Goal: Information Seeking & Learning: Check status

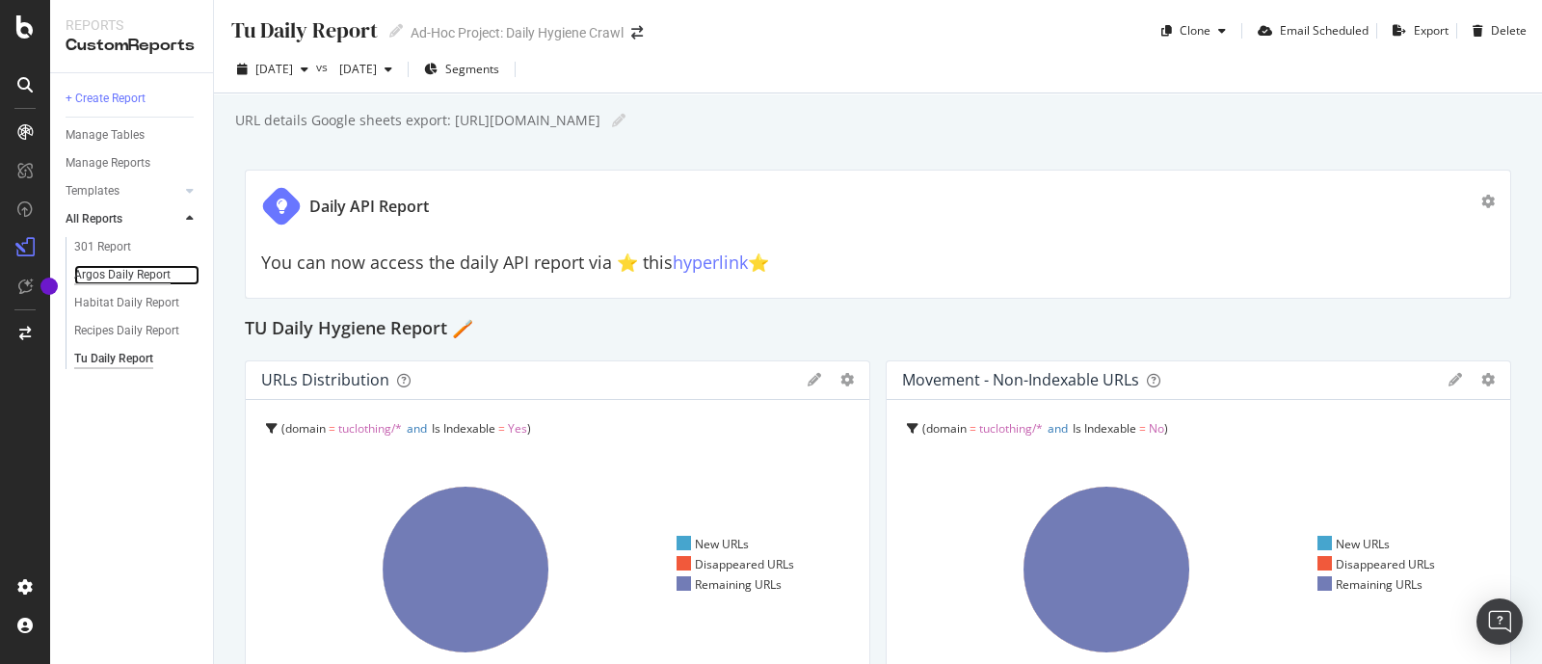
click at [126, 282] on div "Argos Daily Report" at bounding box center [122, 275] width 96 height 20
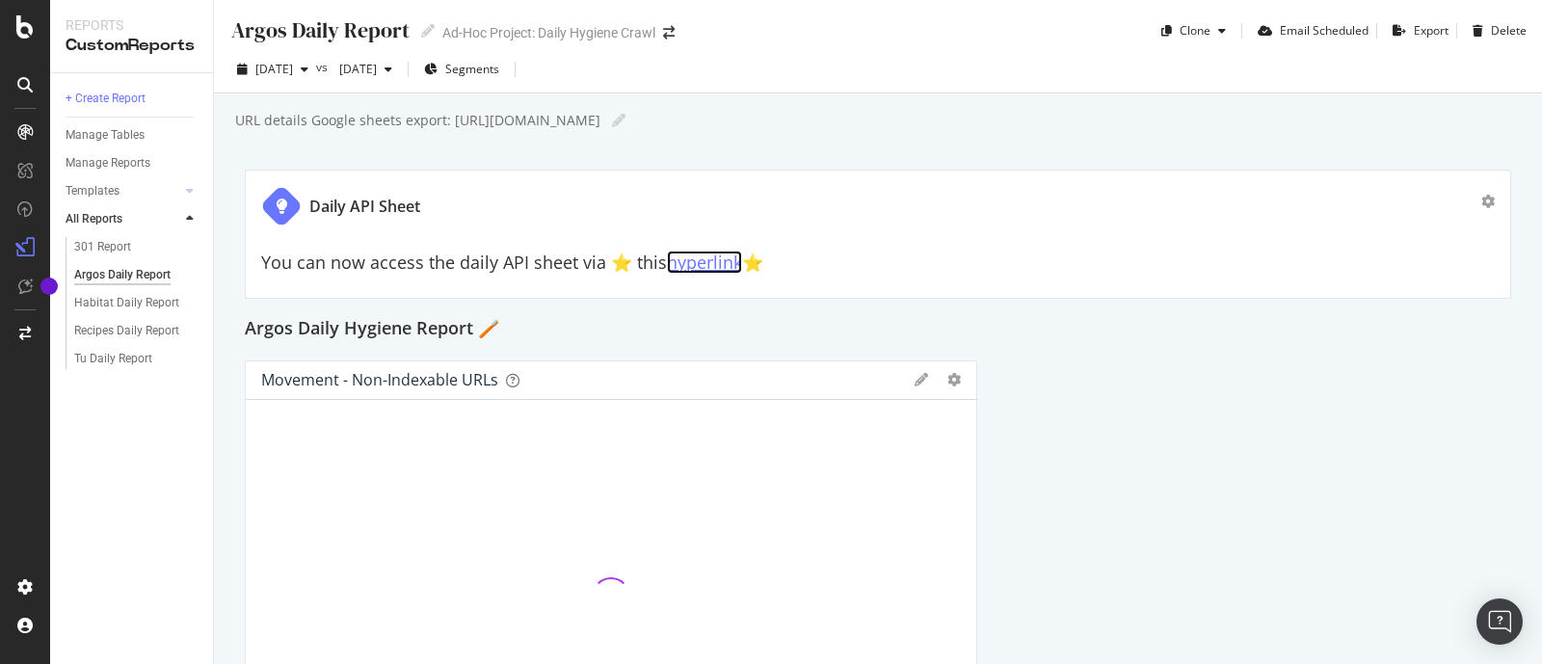
click at [678, 262] on link "hyperlink" at bounding box center [704, 262] width 75 height 23
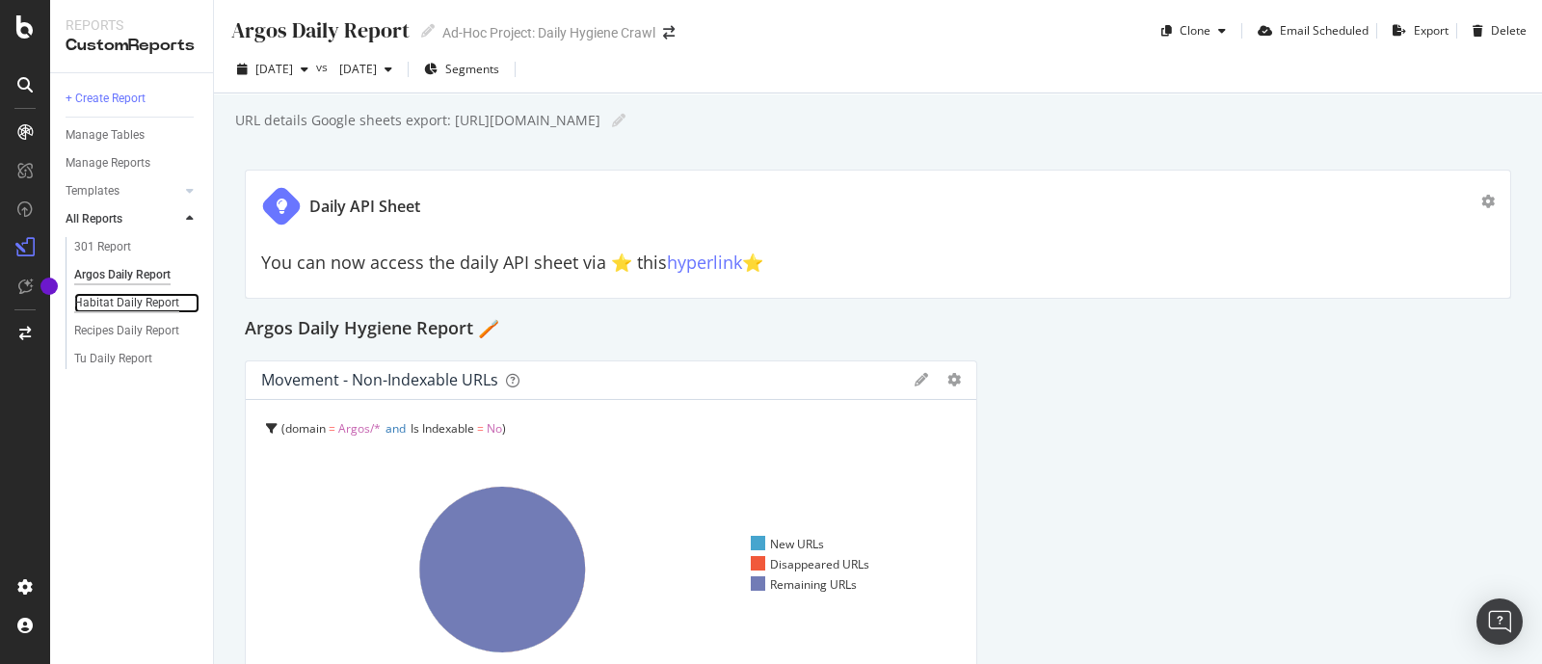
click at [151, 305] on div "Habitat Daily Report" at bounding box center [126, 303] width 105 height 20
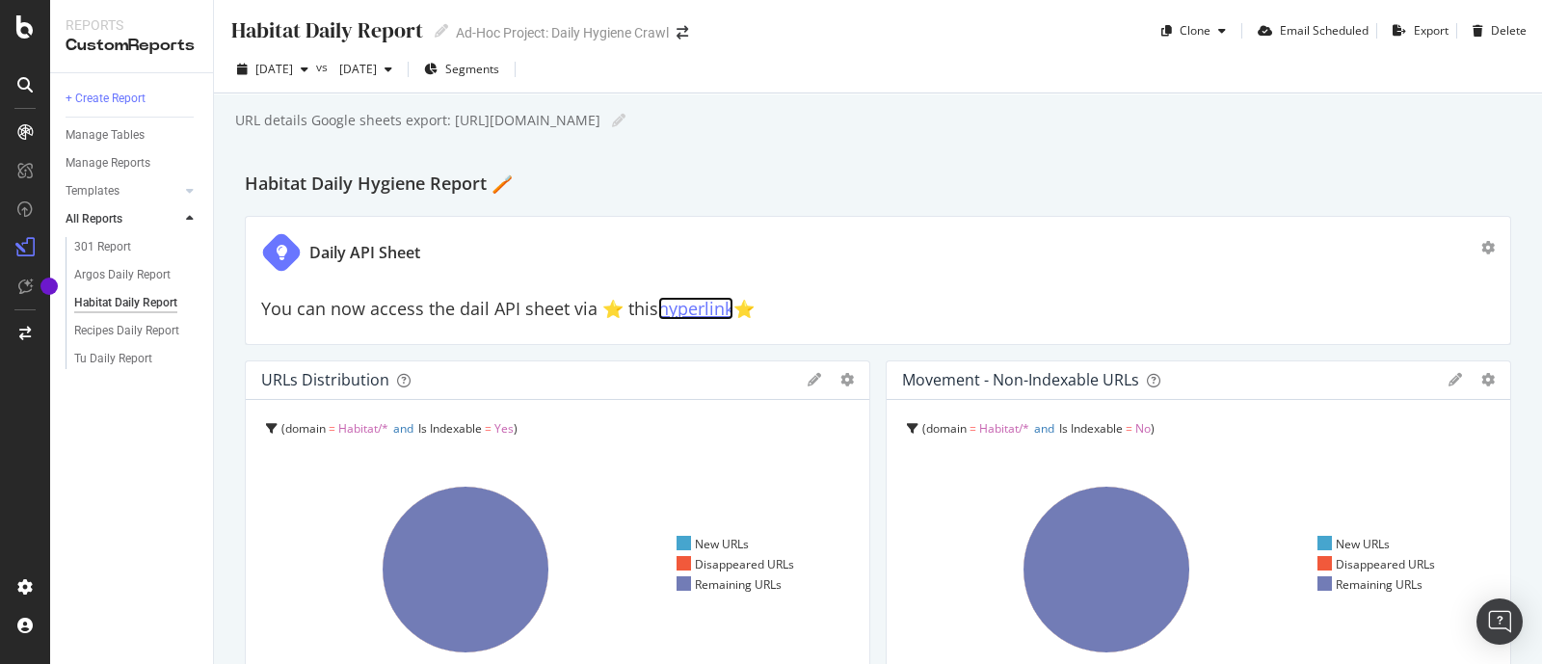
click at [722, 311] on link "hyperlink" at bounding box center [695, 308] width 75 height 23
click at [105, 360] on div "Tu Daily Report" at bounding box center [113, 359] width 78 height 20
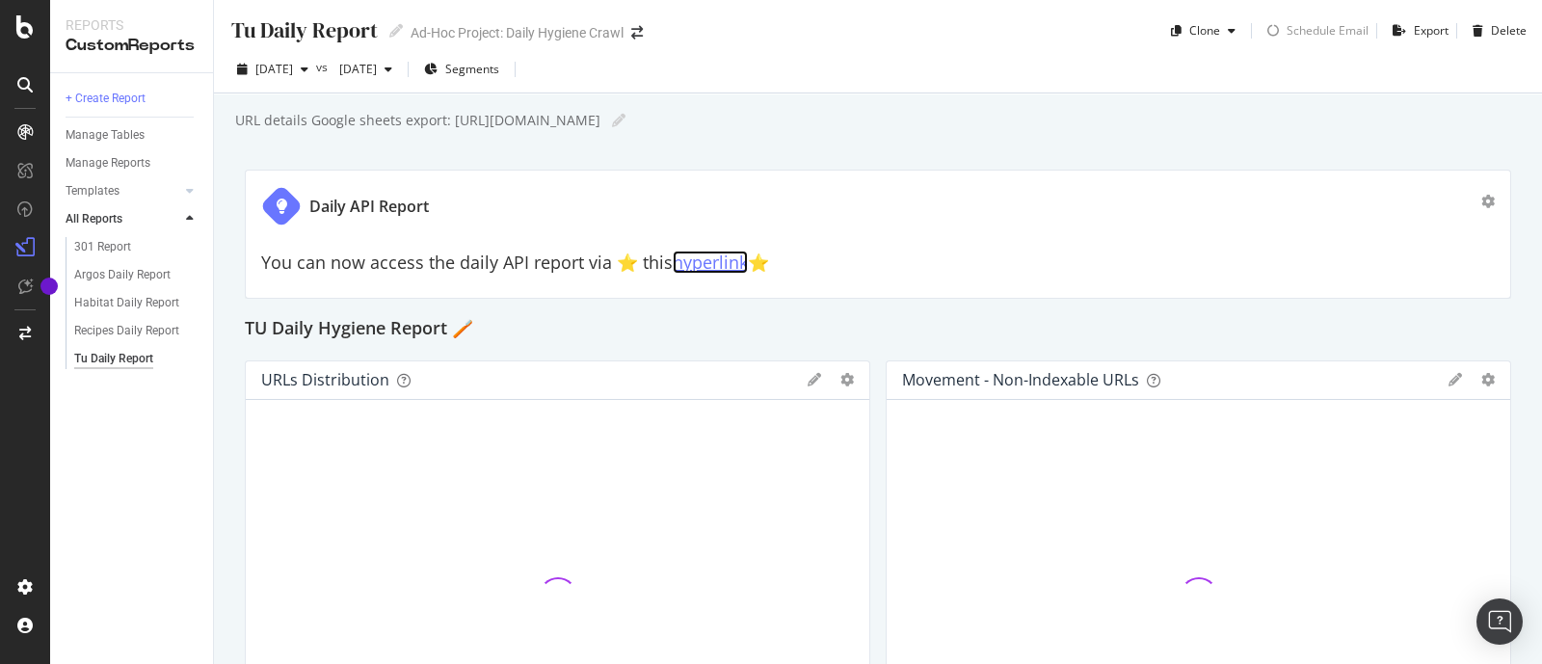
click at [690, 262] on link "hyperlink" at bounding box center [710, 262] width 75 height 23
